Goal: Task Accomplishment & Management: Manage account settings

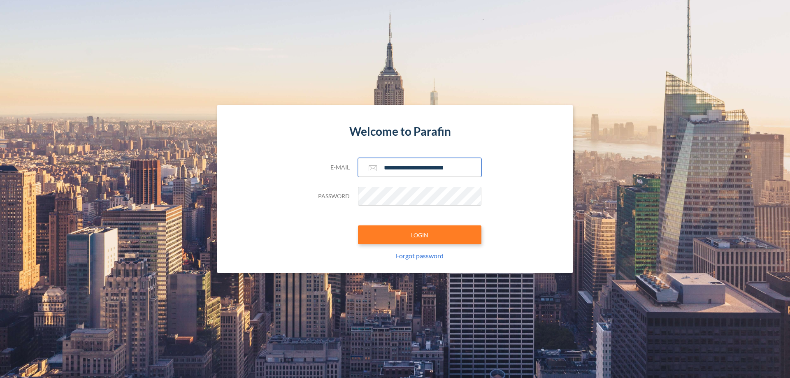
type input "**********"
click at [420, 235] on button "LOGIN" at bounding box center [419, 234] width 123 height 19
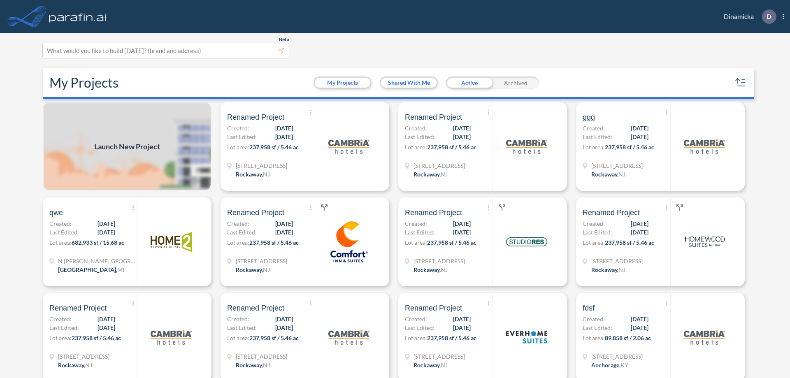
scroll to position [2, 0]
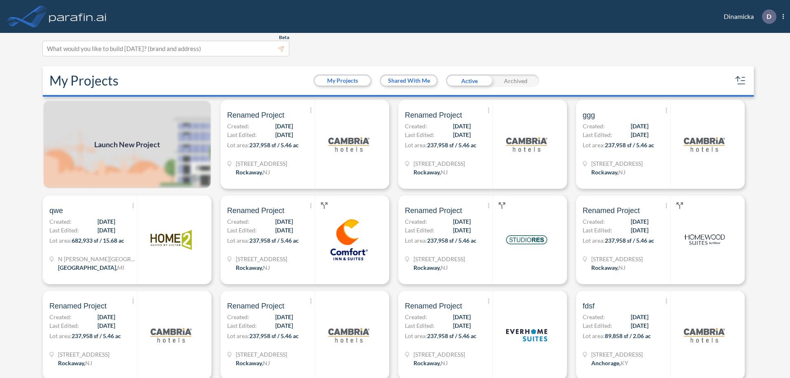
click at [515, 81] on div "Archived" at bounding box center [515, 80] width 46 height 12
